Goal: Ask a question: Seek information or help from site administrators or community

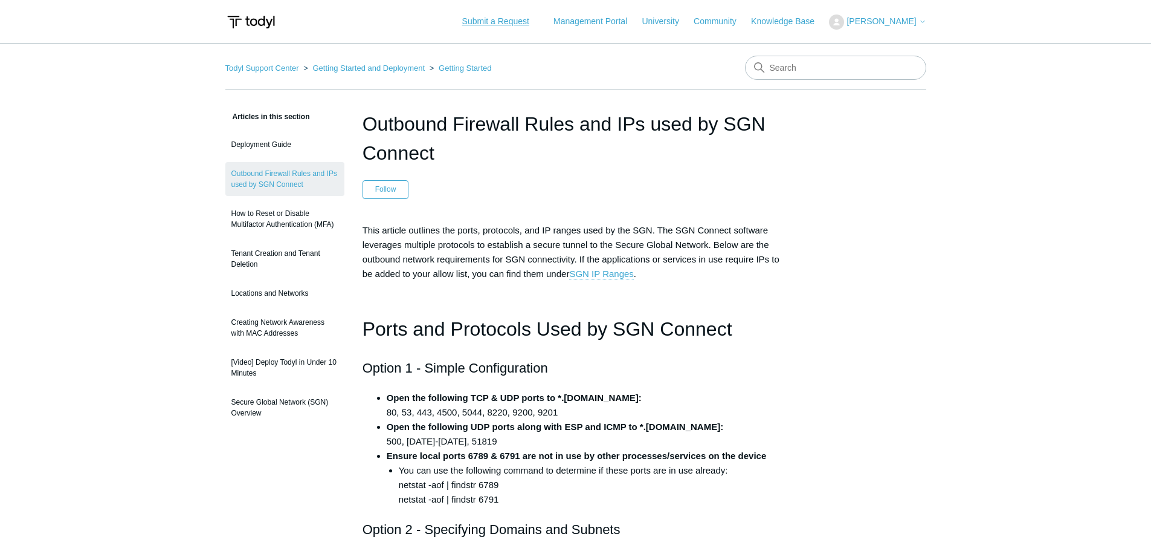
drag, startPoint x: 498, startPoint y: 22, endPoint x: 489, endPoint y: 36, distance: 16.6
click at [498, 22] on link "Submit a Request" at bounding box center [495, 21] width 91 height 20
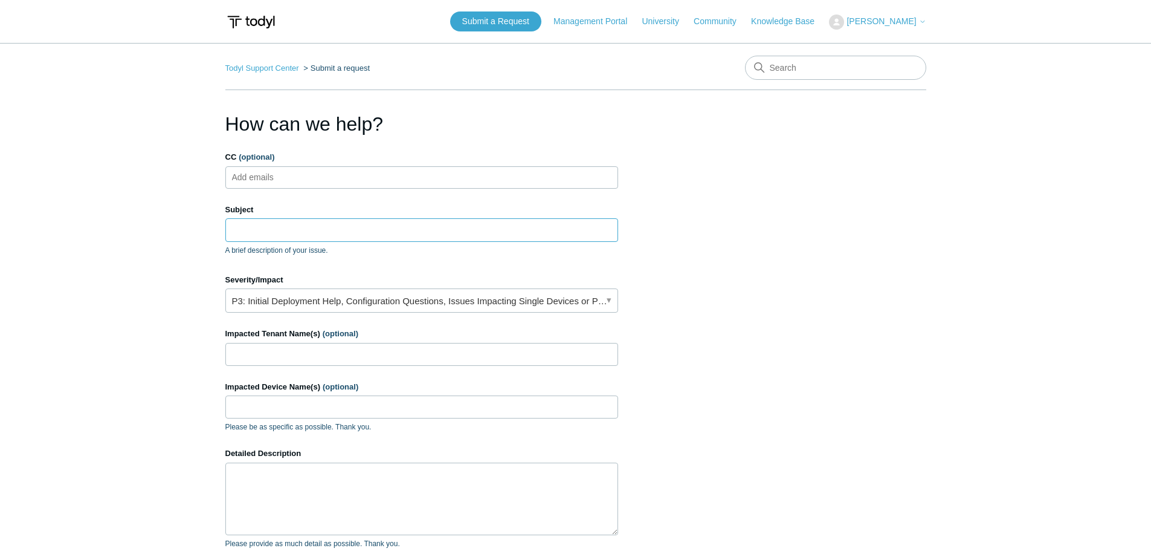
click at [283, 232] on input "Subject" at bounding box center [421, 229] width 393 height 23
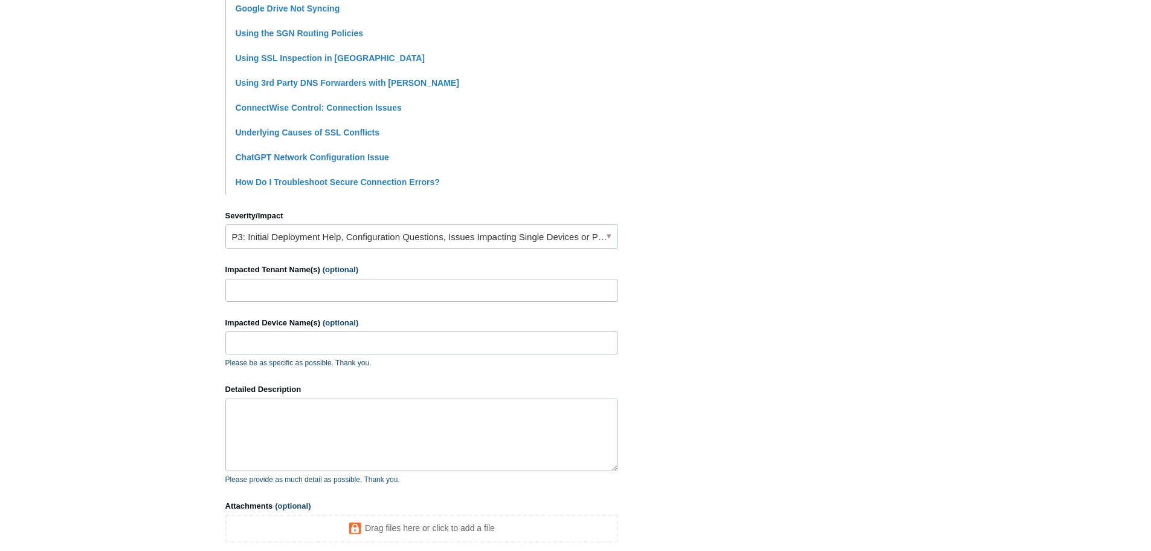
scroll to position [363, 0]
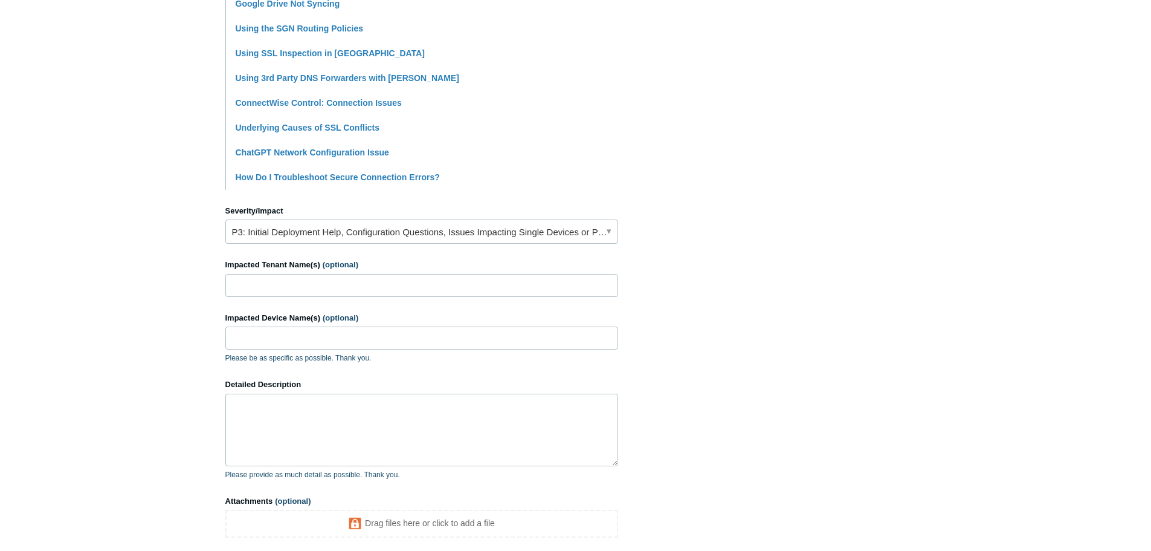
type input "Bypass SASE for a specific website"
click at [388, 232] on link "P3: Initial Deployment Help, Configuration Questions, Issues Impacting Single D…" at bounding box center [421, 231] width 393 height 24
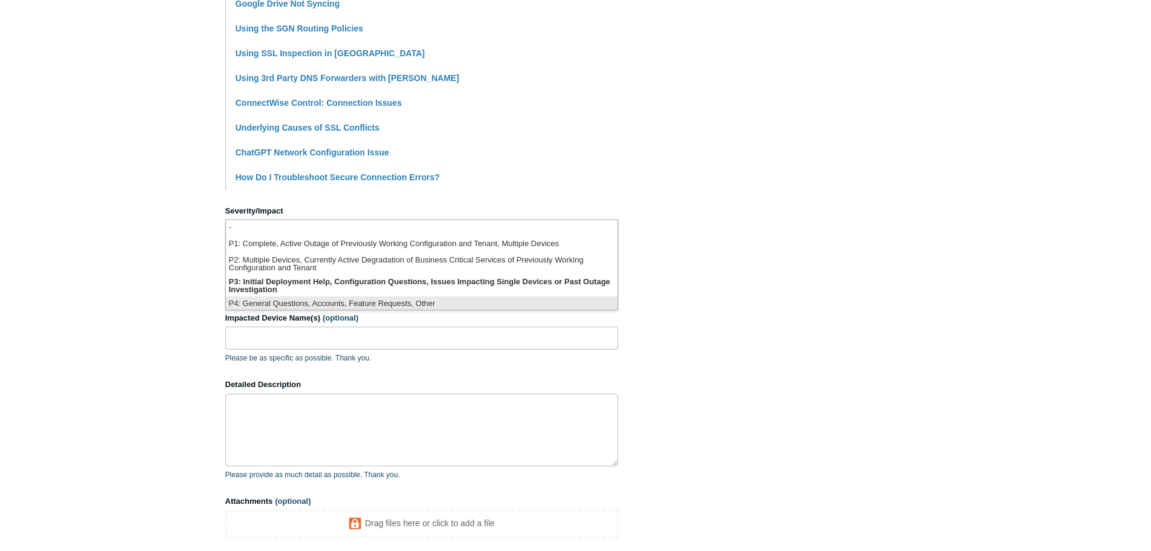
scroll to position [3, 0]
click at [368, 299] on li "P4: General Questions, Accounts, Feature Requests, Other" at bounding box center [422, 301] width 392 height 16
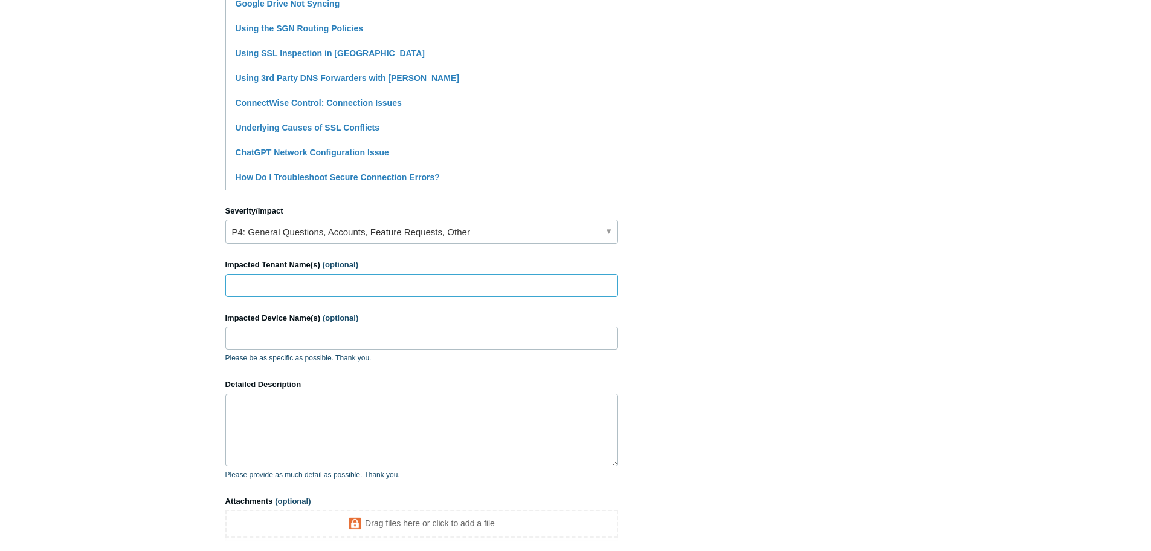
click at [363, 292] on input "Impacted Tenant Name(s) (optional)" at bounding box center [421, 285] width 393 height 23
click at [309, 402] on textarea "Detailed Description" at bounding box center [421, 429] width 393 height 73
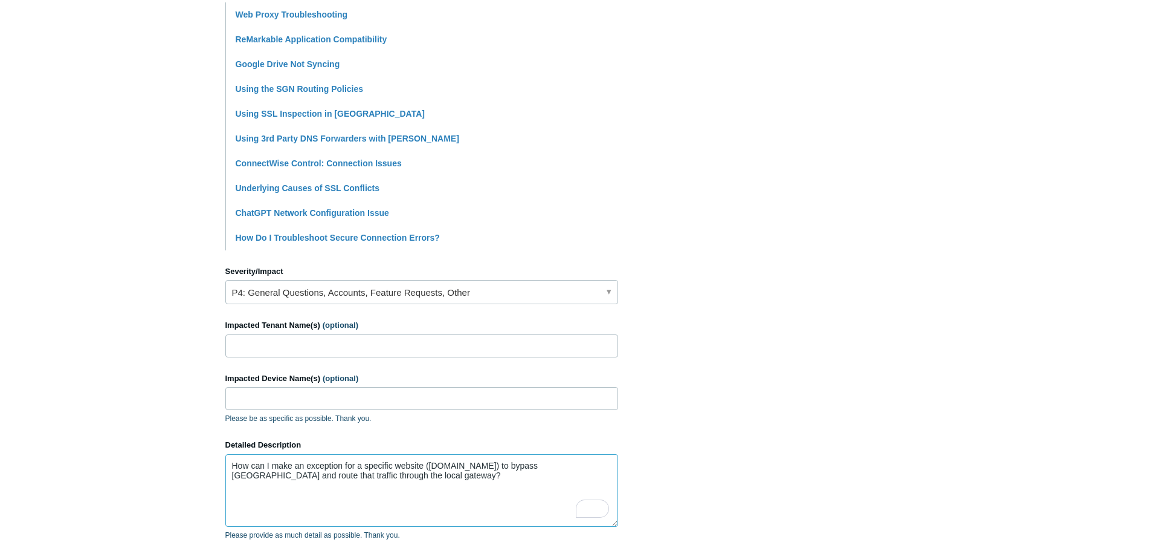
scroll to position [479, 0]
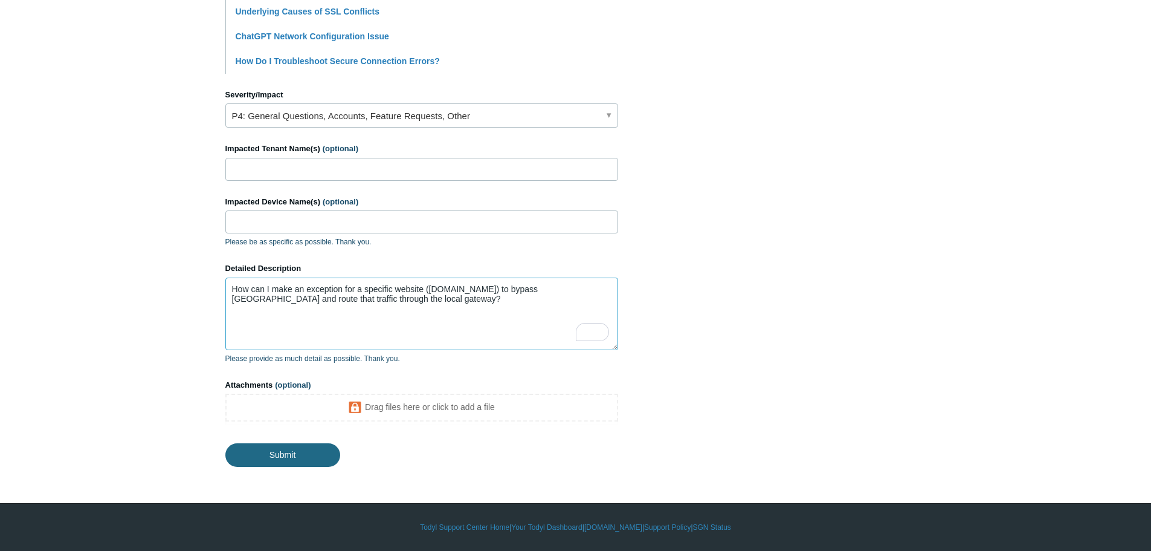
type textarea "How can I make an exception for a specific website (www.highway.com) to bypass …"
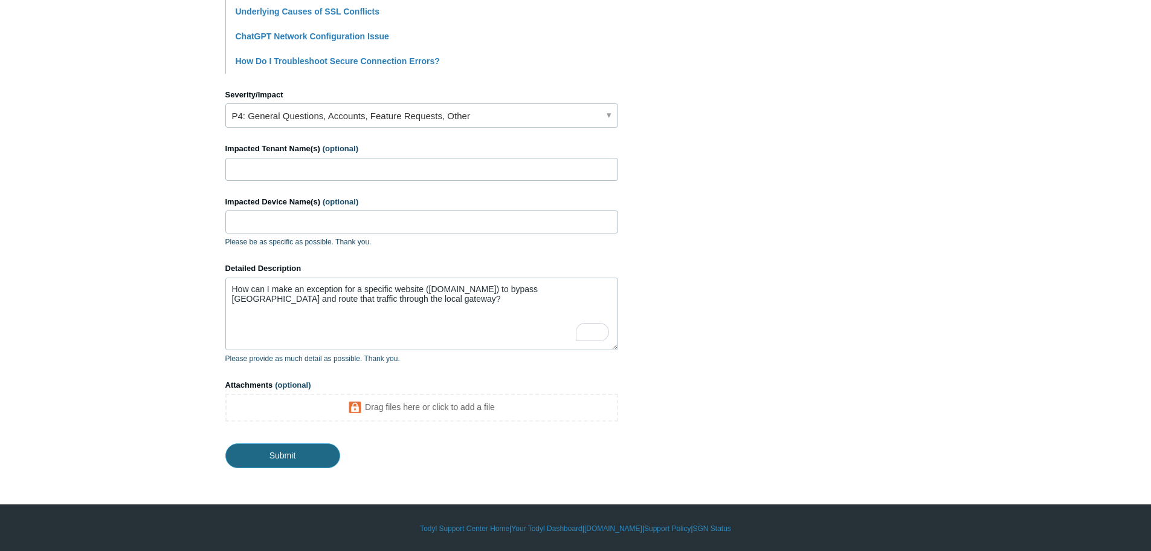
click at [267, 455] on input "Submit" at bounding box center [282, 455] width 115 height 24
